Goal: Transaction & Acquisition: Book appointment/travel/reservation

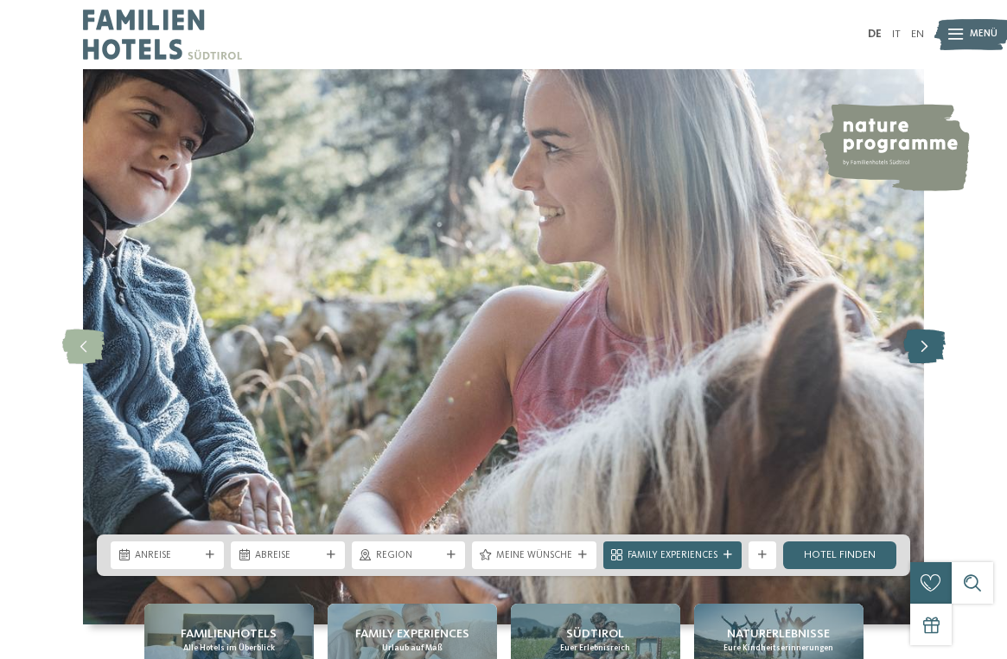
click at [931, 347] on icon at bounding box center [924, 346] width 42 height 35
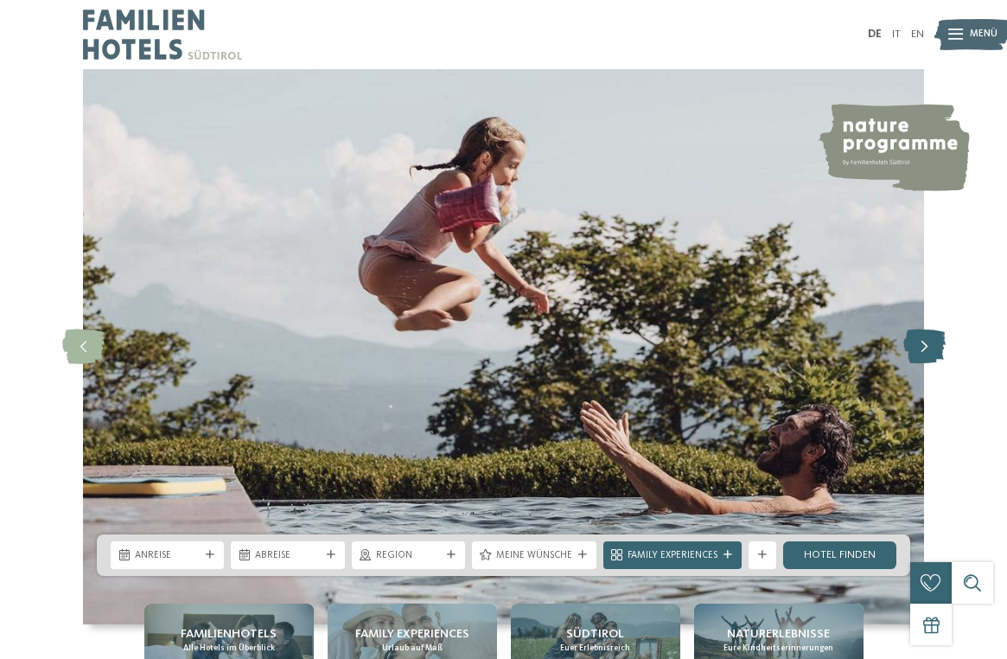
click at [931, 347] on icon at bounding box center [924, 346] width 42 height 35
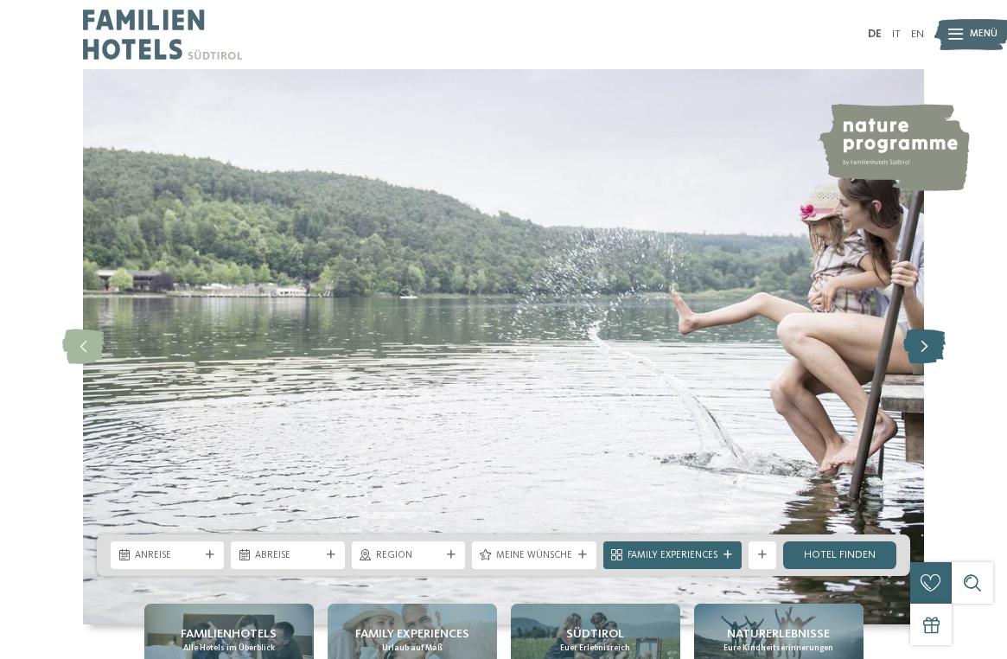
click at [931, 347] on icon at bounding box center [924, 346] width 42 height 35
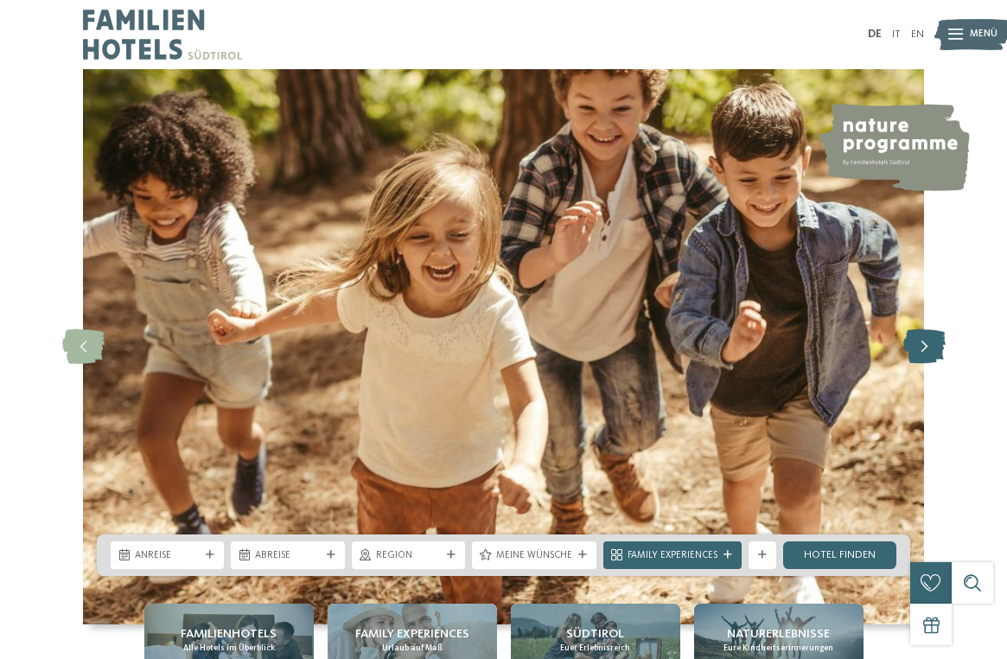
click at [931, 347] on icon at bounding box center [924, 346] width 42 height 35
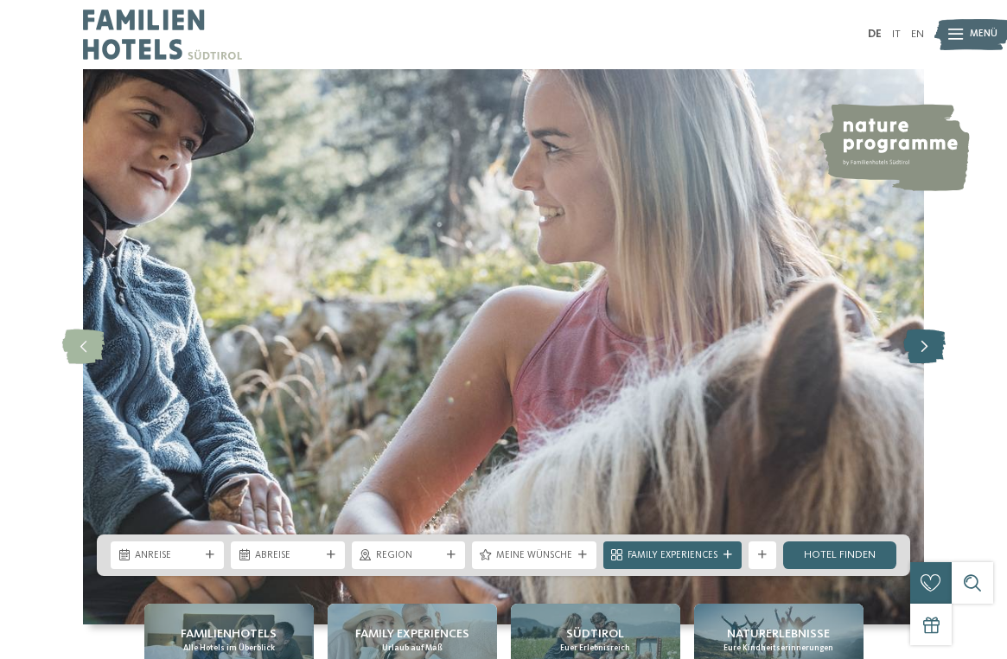
click at [931, 347] on icon at bounding box center [924, 346] width 42 height 35
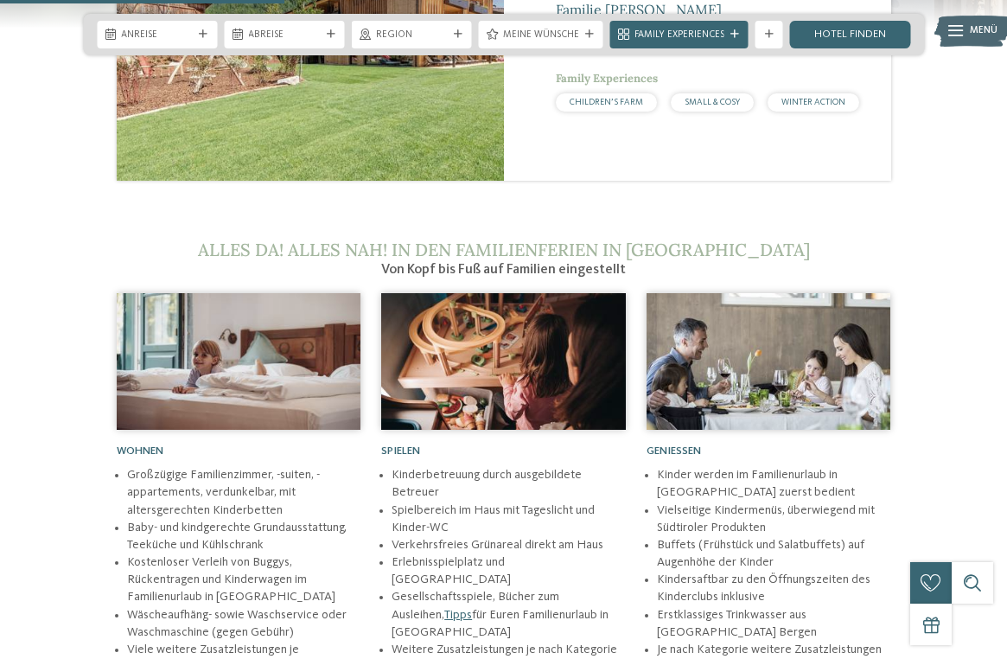
scroll to position [2162, 0]
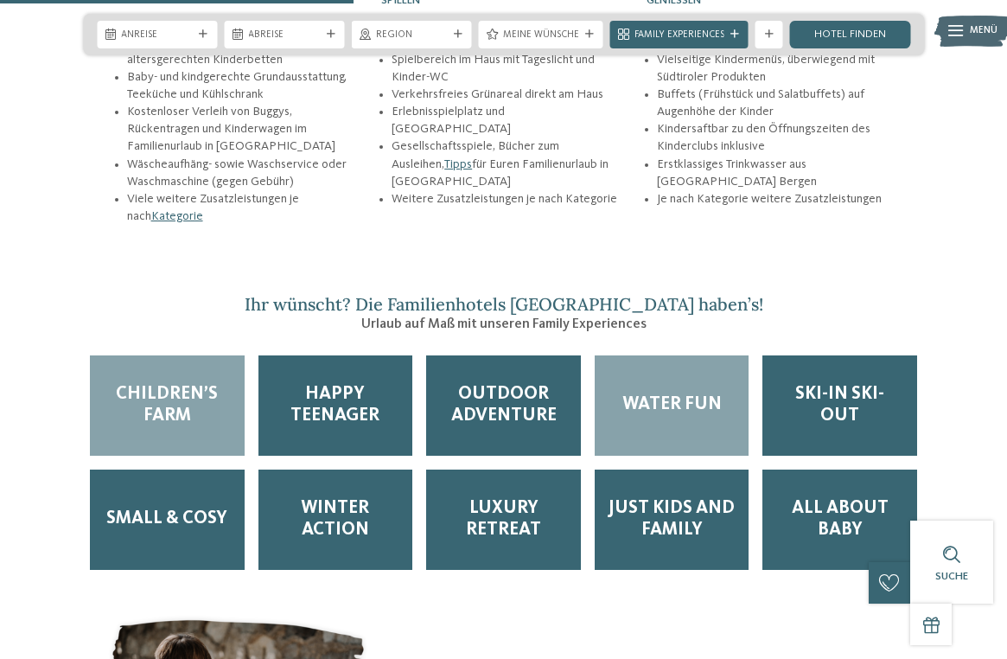
click at [660, 394] on span "Water Fun" at bounding box center [671, 405] width 99 height 22
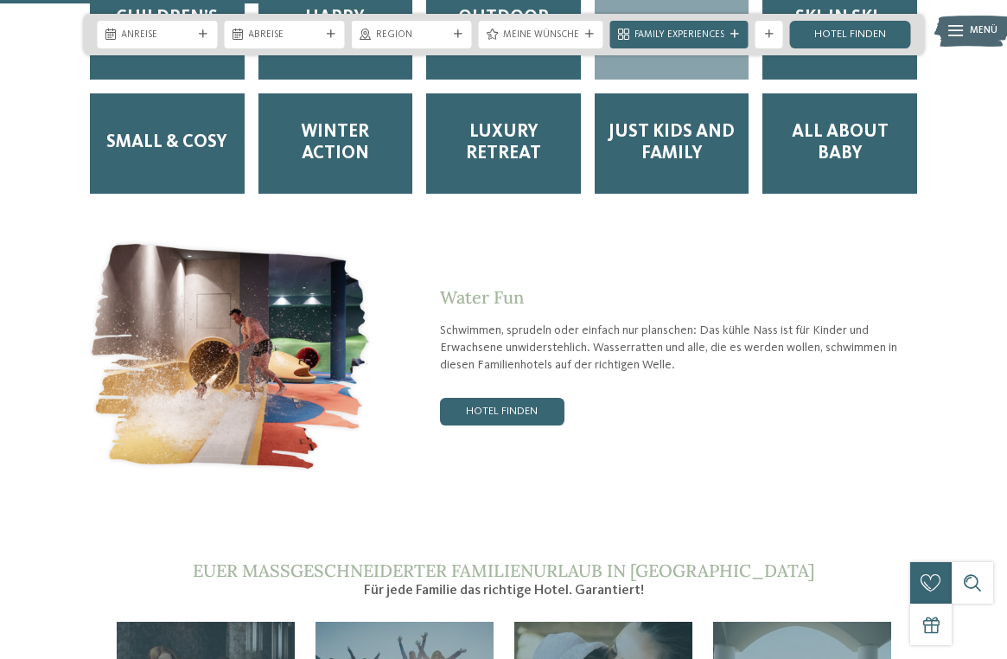
scroll to position [2601, 0]
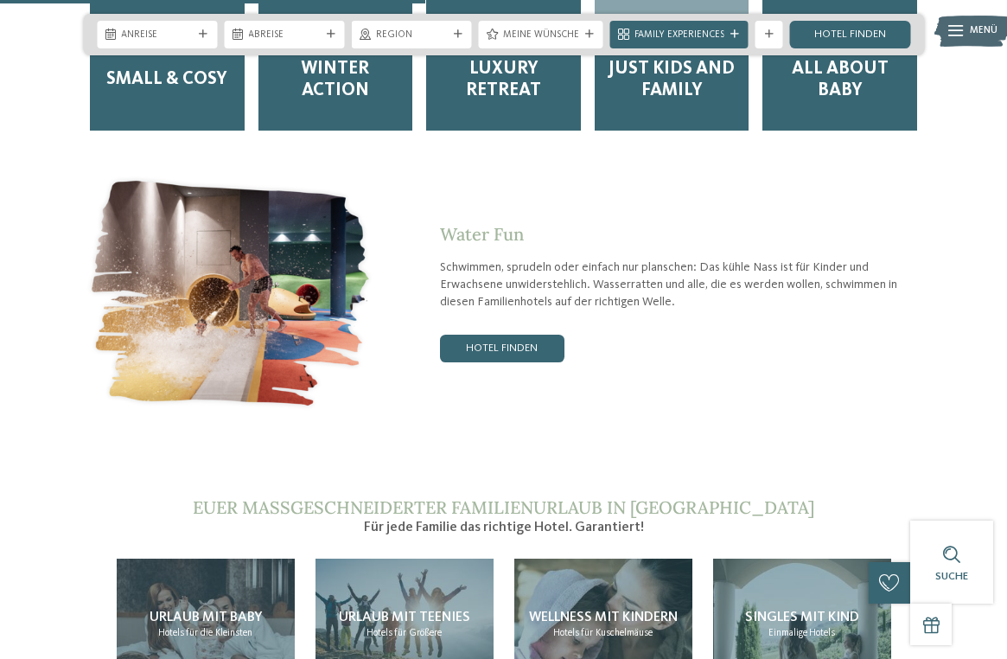
click at [258, 263] on img at bounding box center [230, 293] width 295 height 243
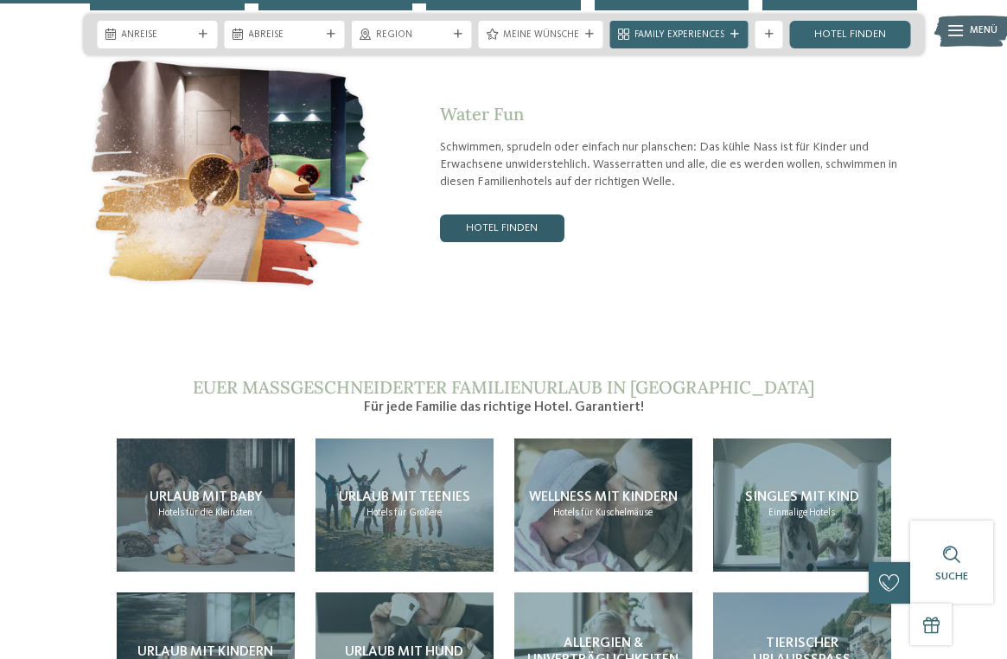
click at [505, 214] on link "Hotel finden" at bounding box center [502, 228] width 124 height 28
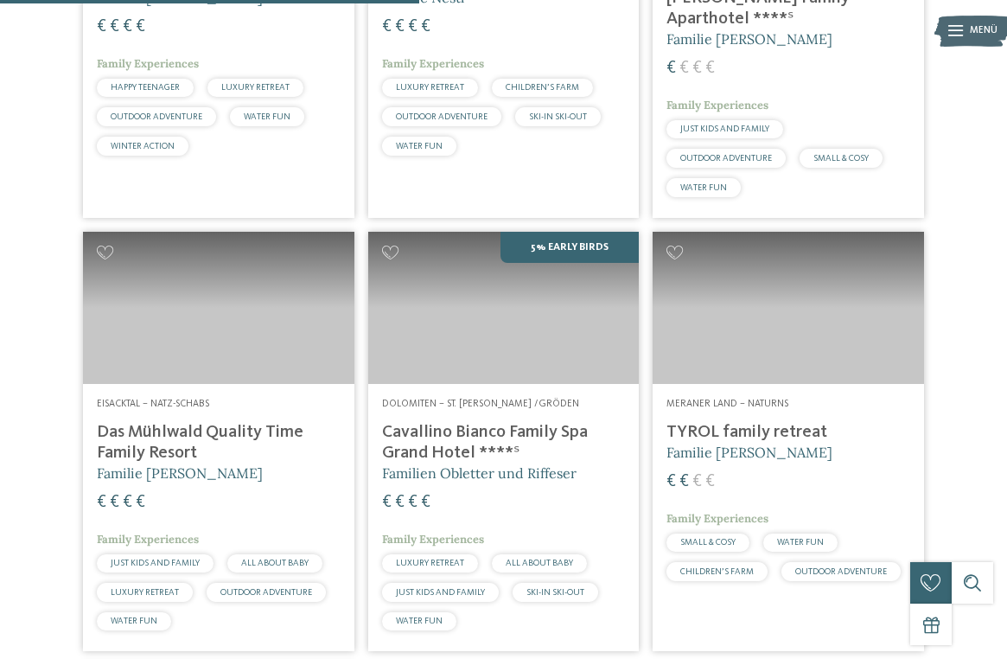
scroll to position [326, 0]
